Goal: Entertainment & Leisure: Consume media (video, audio)

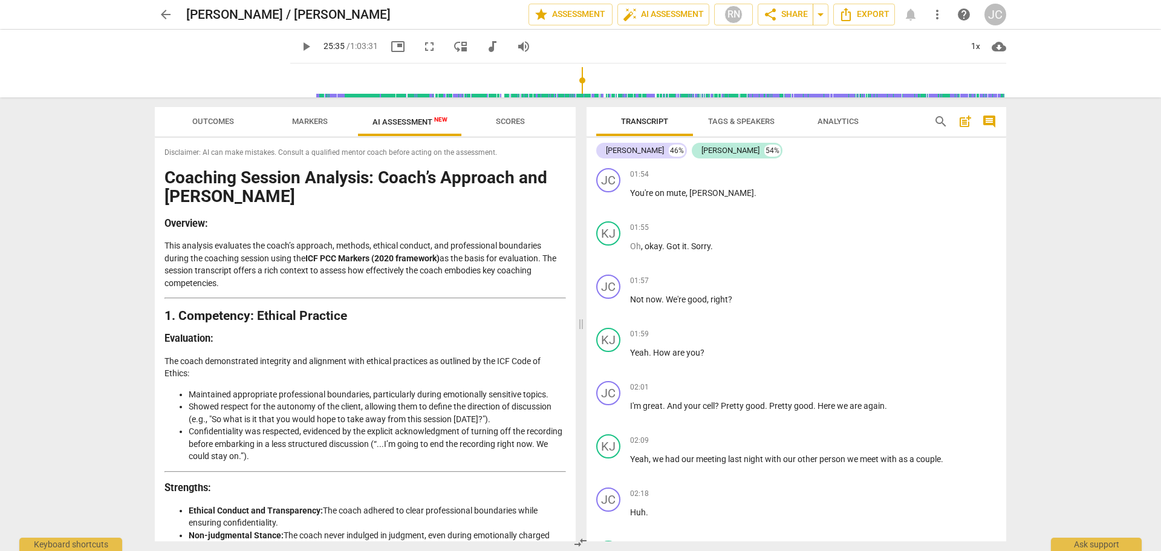
scroll to position [6616, 0]
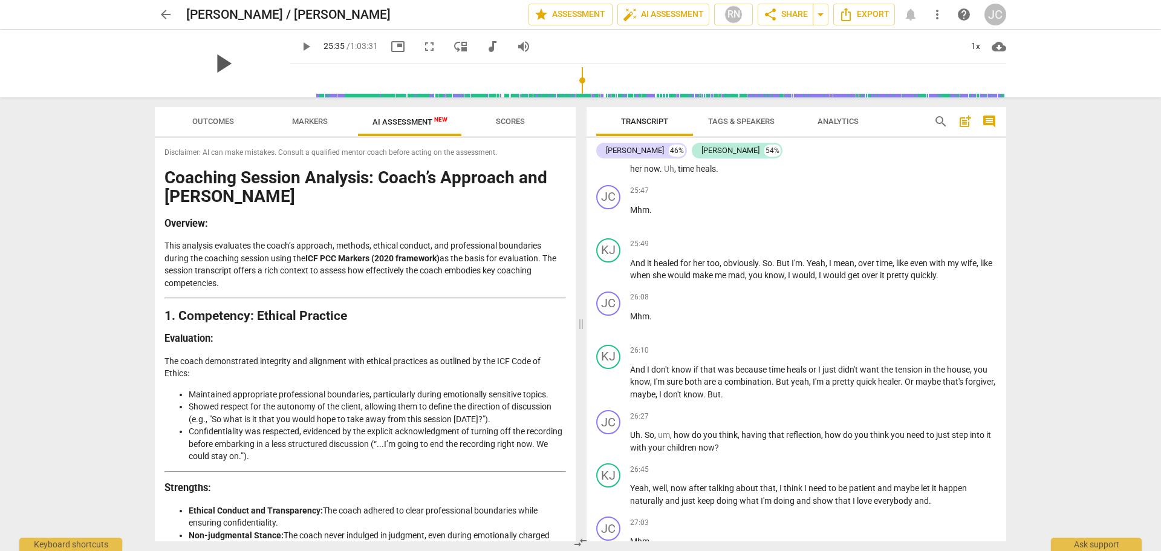
click at [210, 57] on span "play_arrow" at bounding box center [222, 63] width 31 height 31
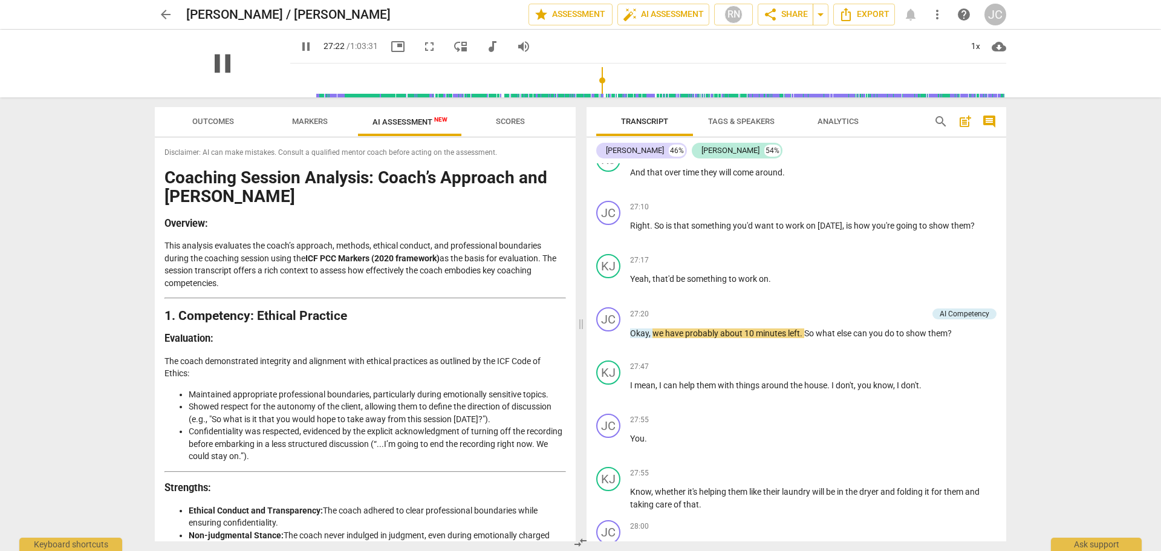
click at [208, 70] on span "pause" at bounding box center [222, 63] width 31 height 31
click at [214, 60] on span "play_arrow" at bounding box center [222, 63] width 31 height 31
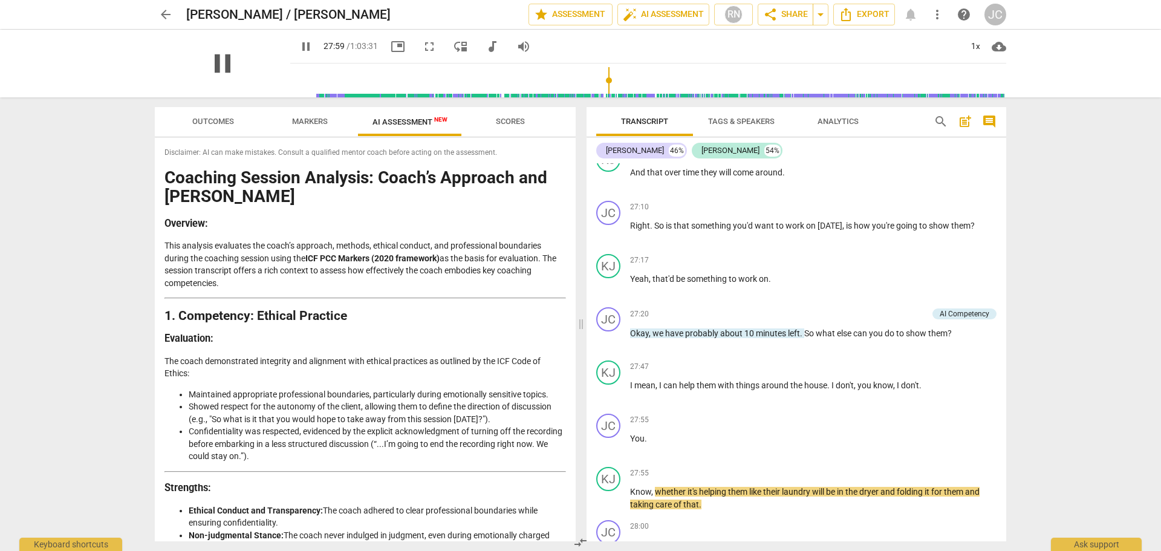
click at [221, 67] on span "pause" at bounding box center [222, 63] width 31 height 31
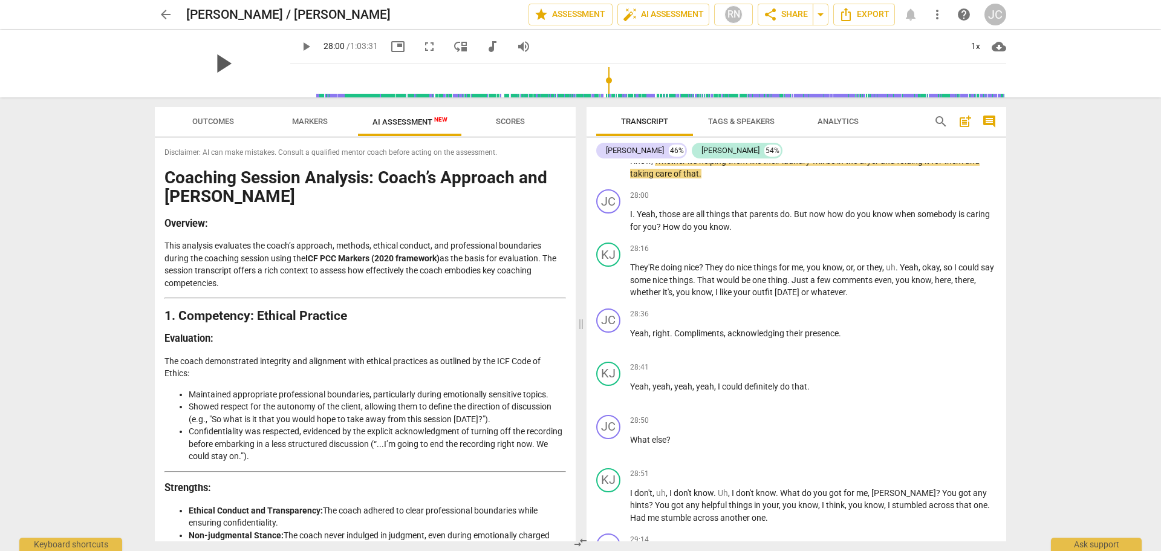
click at [223, 64] on span "play_arrow" at bounding box center [222, 63] width 31 height 31
click at [226, 59] on span "pause" at bounding box center [222, 63] width 31 height 31
click at [213, 61] on span "play_arrow" at bounding box center [222, 63] width 31 height 31
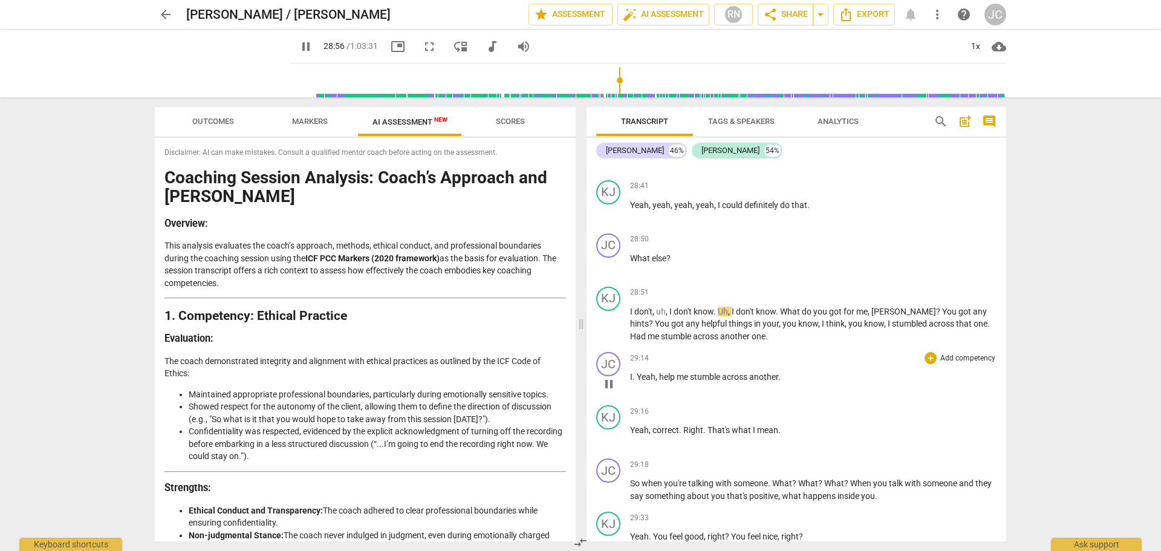
scroll to position [7611, 0]
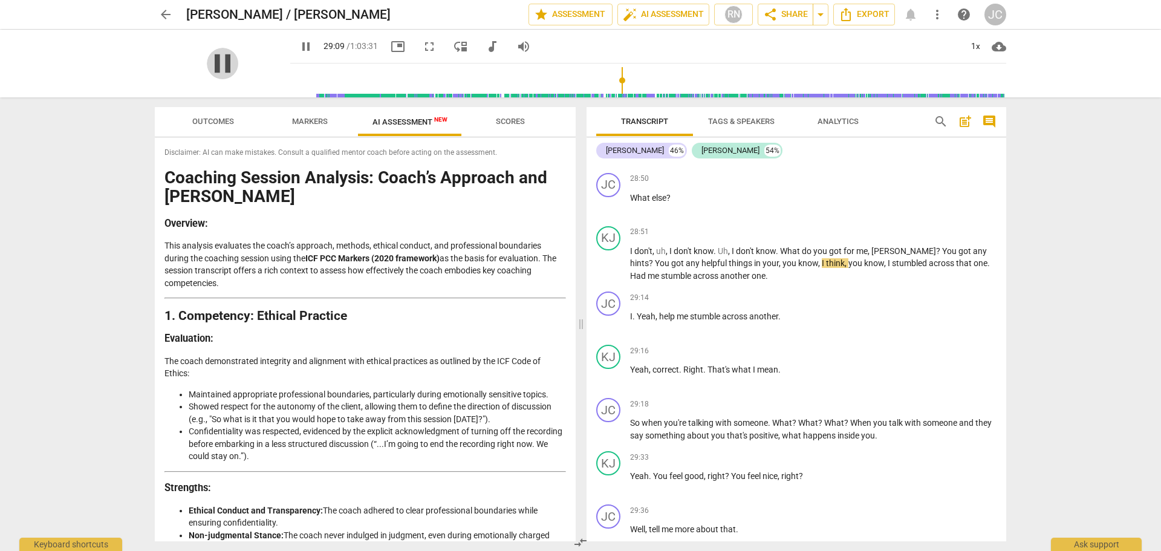
click at [228, 65] on span "pause" at bounding box center [222, 63] width 31 height 31
click at [213, 64] on span "play_arrow" at bounding box center [222, 63] width 31 height 31
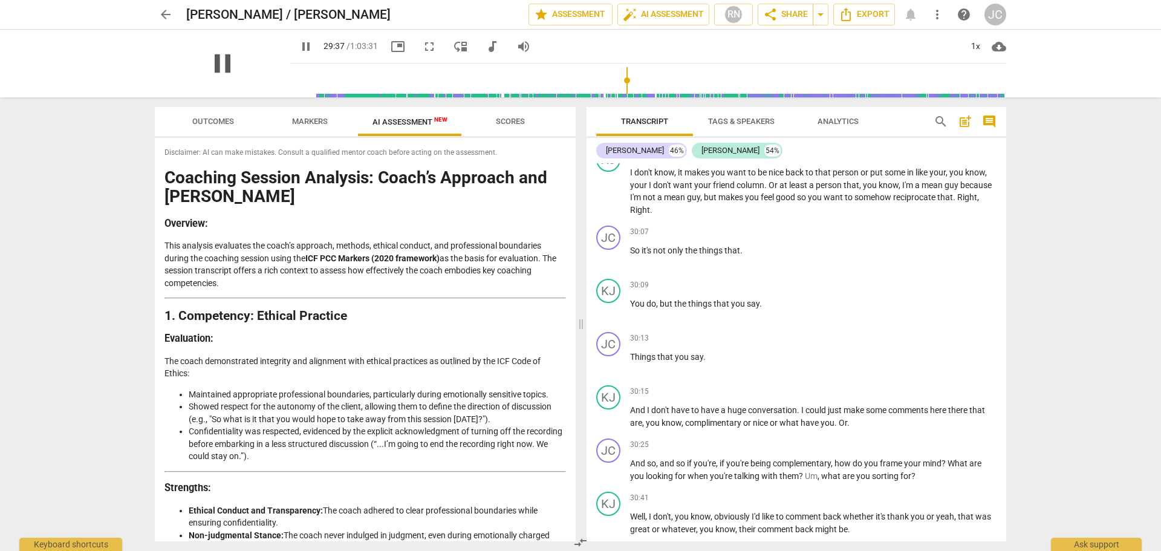
click at [222, 72] on span "pause" at bounding box center [222, 63] width 31 height 31
click at [213, 62] on span "play_arrow" at bounding box center [222, 63] width 31 height 31
click at [207, 67] on span "pause" at bounding box center [222, 63] width 31 height 31
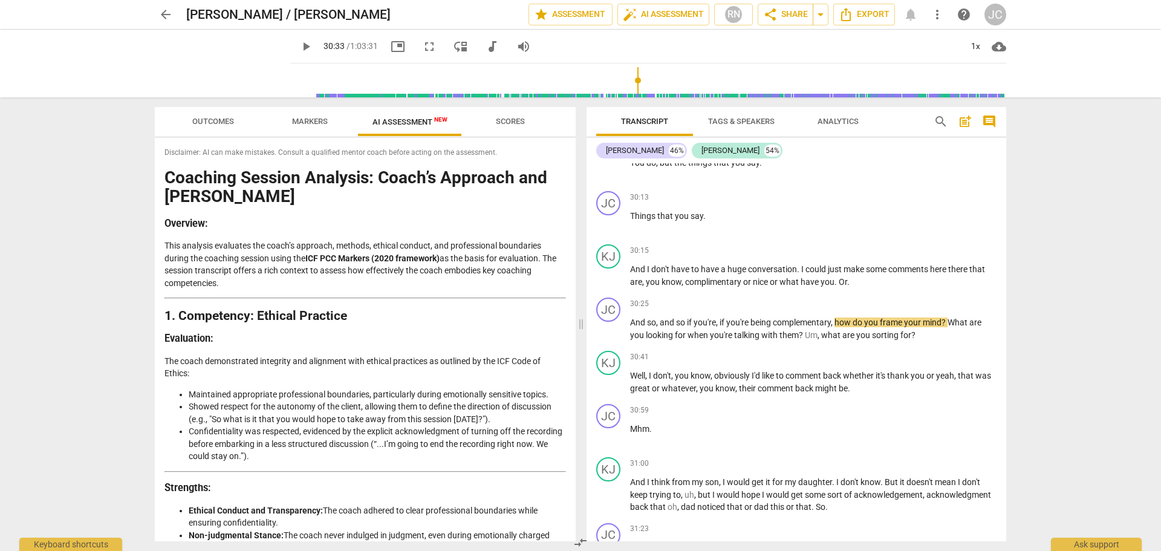
scroll to position [8233, 0]
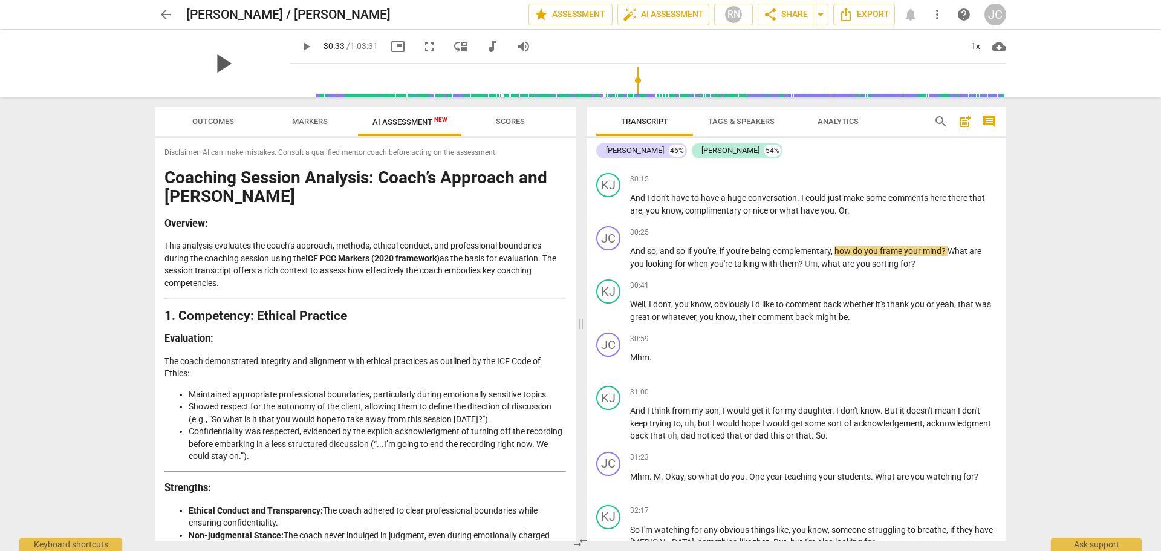
click at [211, 65] on span "play_arrow" at bounding box center [222, 63] width 31 height 31
click at [207, 65] on span "pause" at bounding box center [222, 63] width 31 height 31
click at [207, 64] on span "play_arrow" at bounding box center [222, 63] width 31 height 31
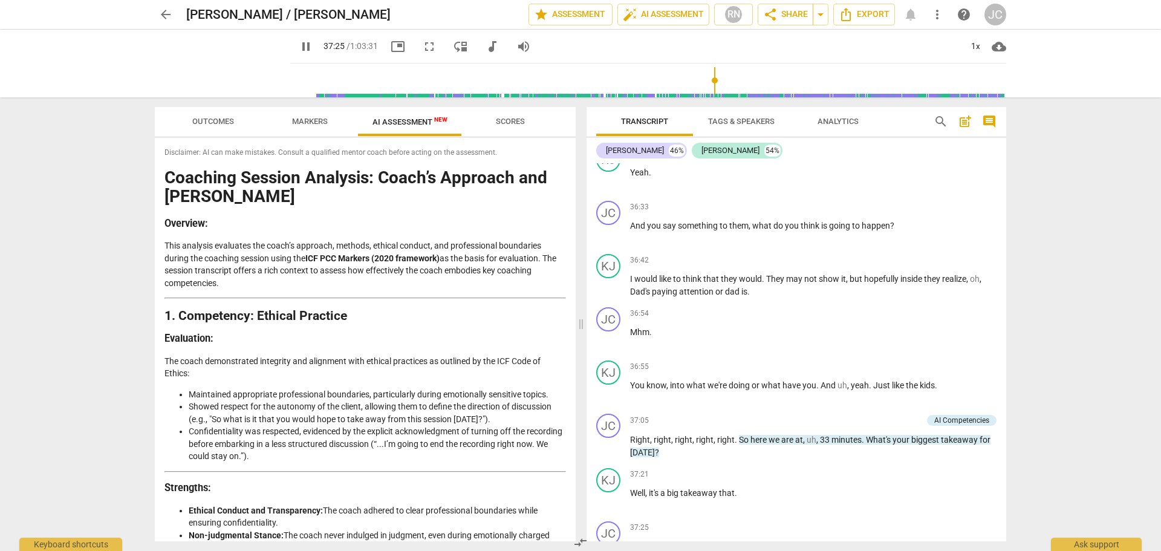
scroll to position [10914, 0]
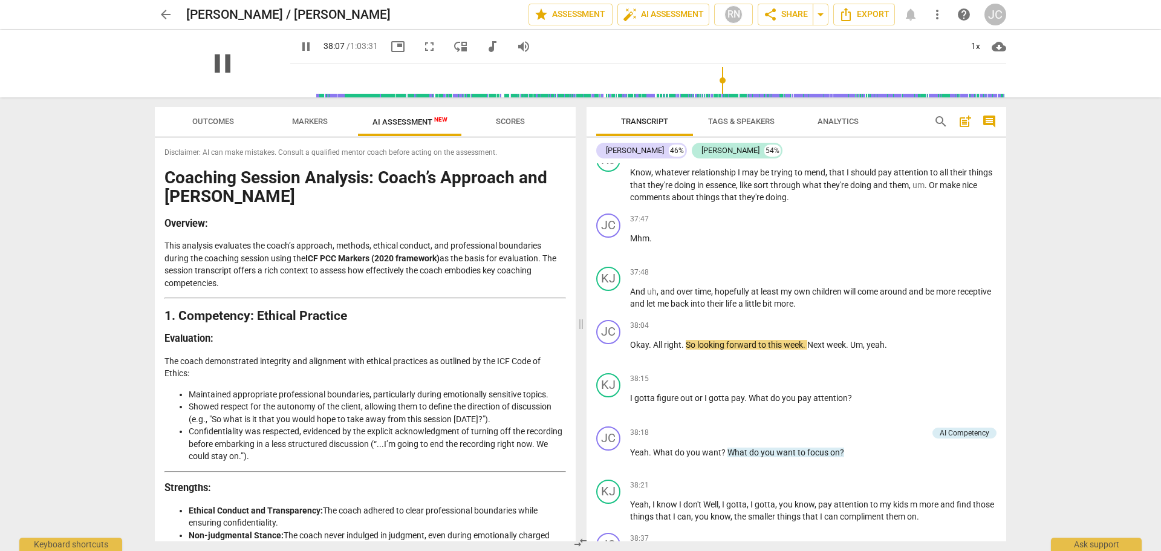
click at [207, 59] on span "pause" at bounding box center [222, 63] width 31 height 31
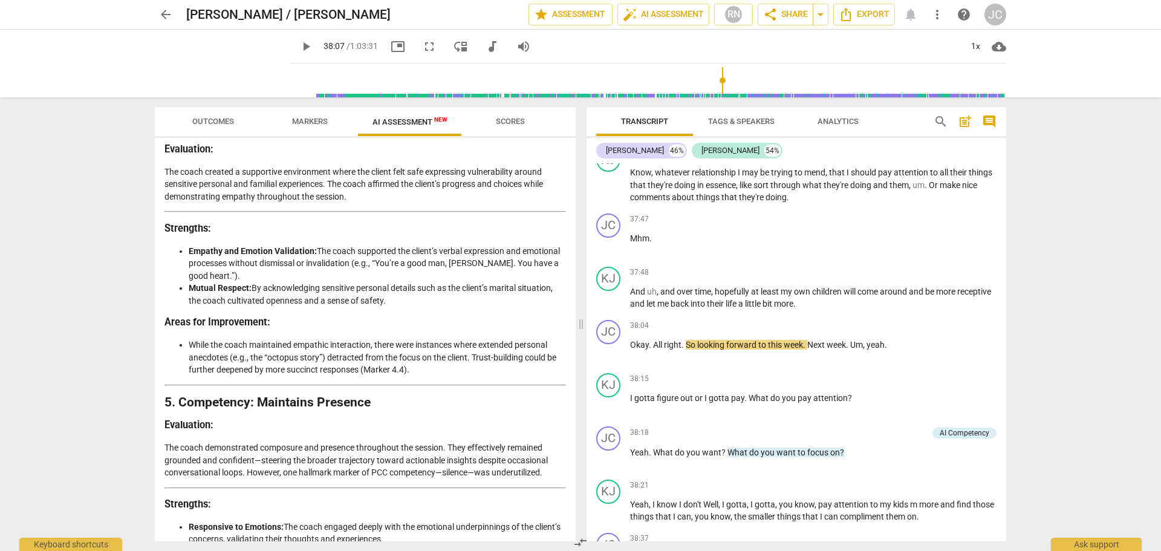
scroll to position [1176, 0]
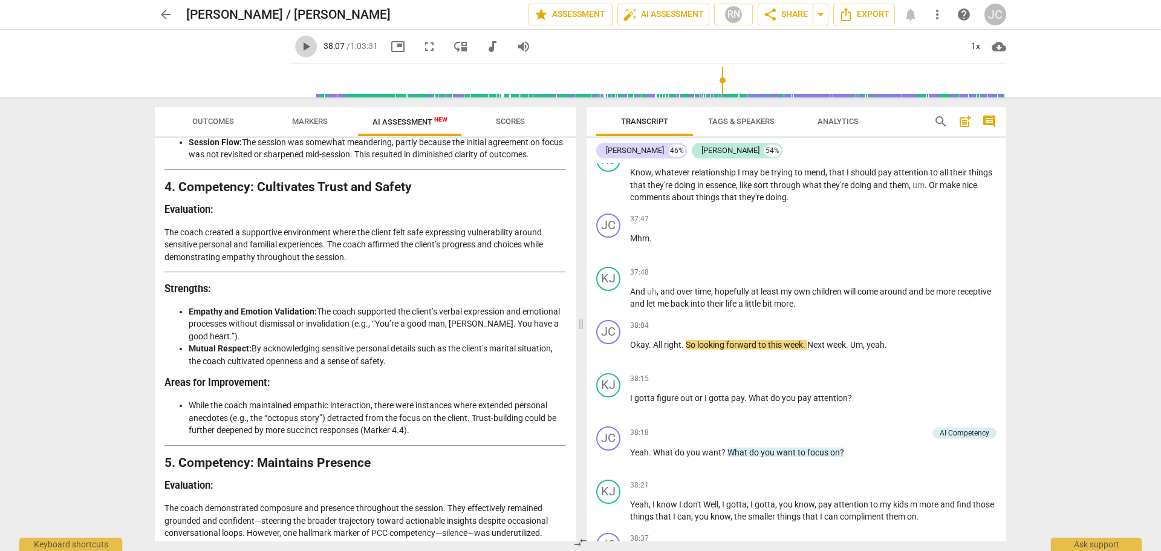
click at [299, 47] on span "play_arrow" at bounding box center [306, 46] width 15 height 15
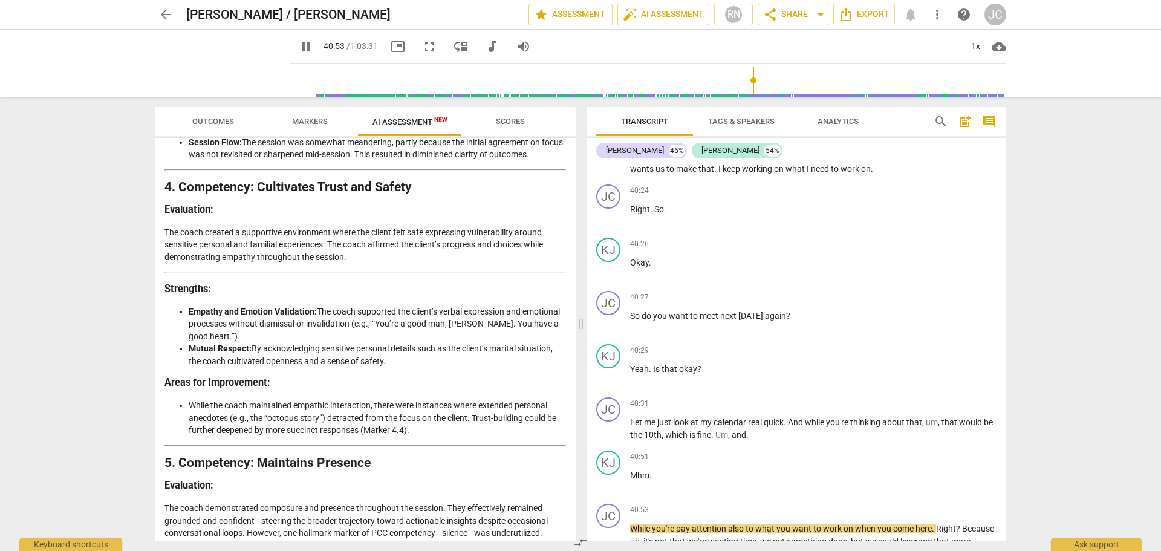
scroll to position [12103, 0]
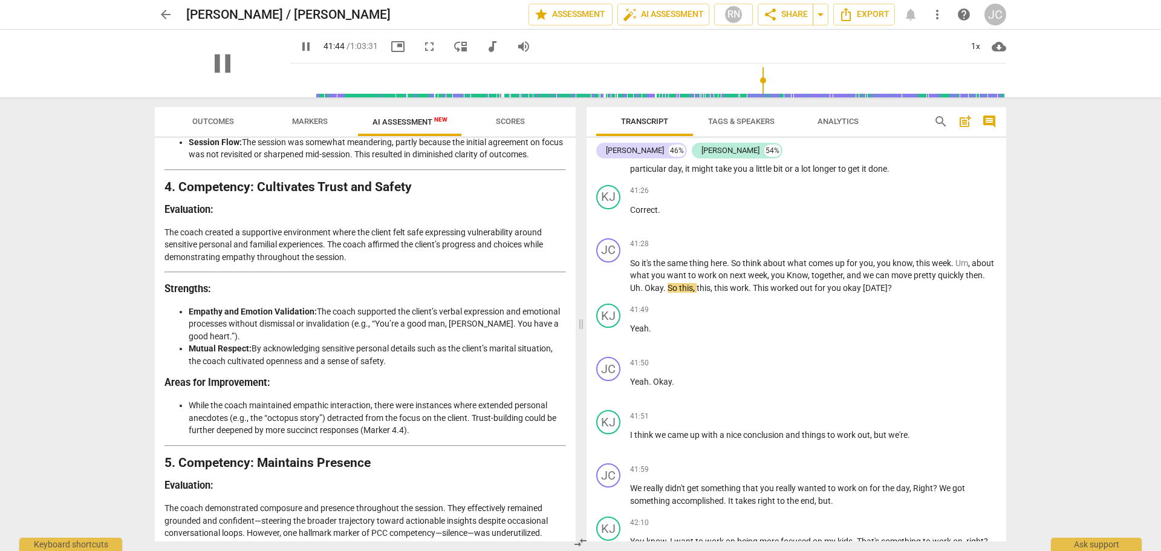
click at [194, 54] on div "pause" at bounding box center [223, 64] width 136 height 68
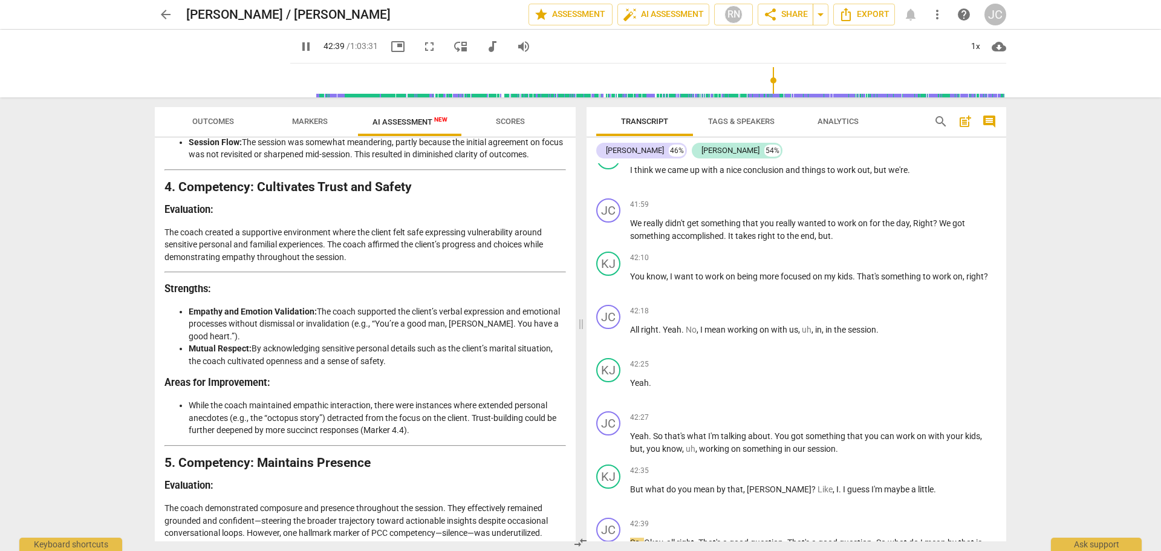
scroll to position [12792, 0]
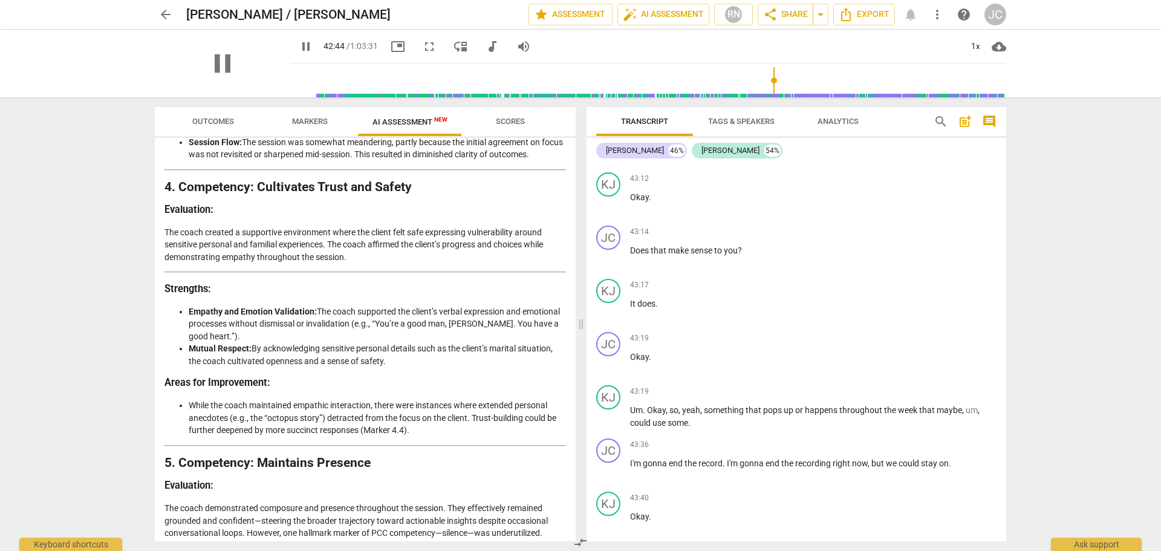
click at [195, 65] on div "pause" at bounding box center [223, 64] width 136 height 68
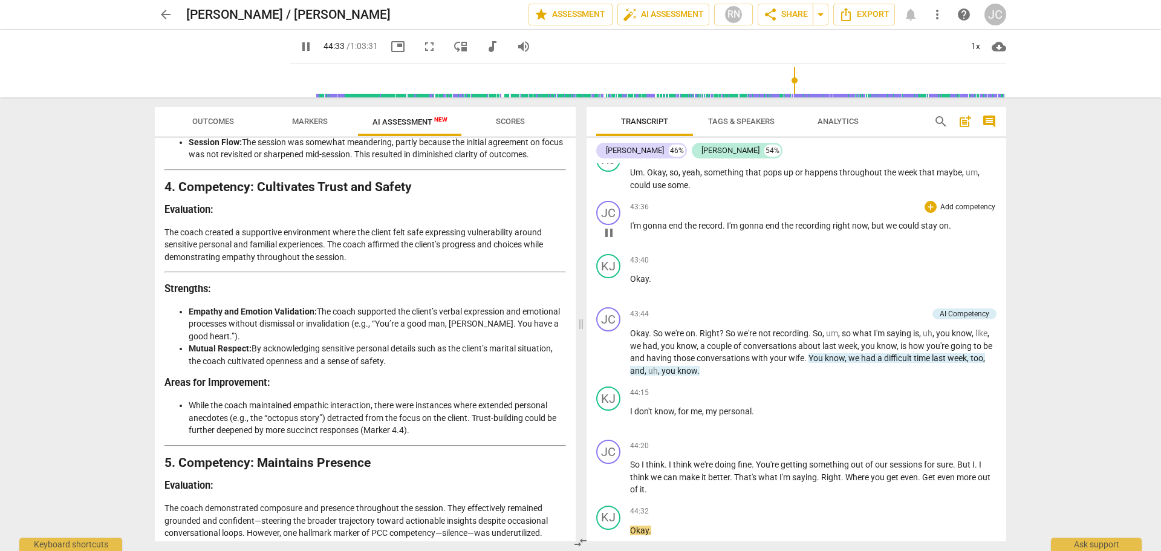
scroll to position [13441, 0]
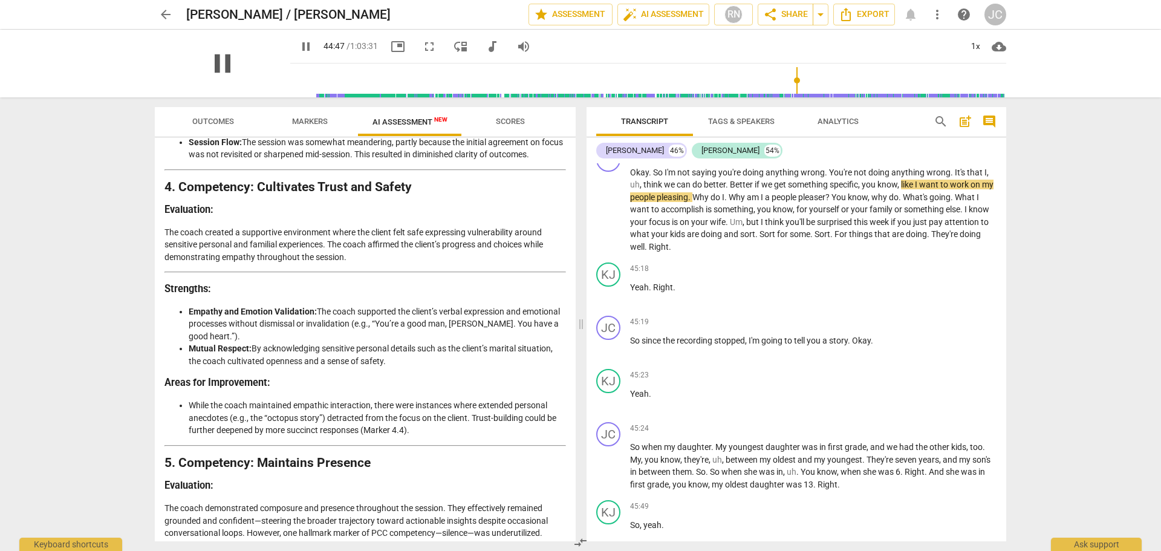
click at [207, 60] on span "pause" at bounding box center [222, 63] width 31 height 31
type input "2688"
